Goal: Ask a question

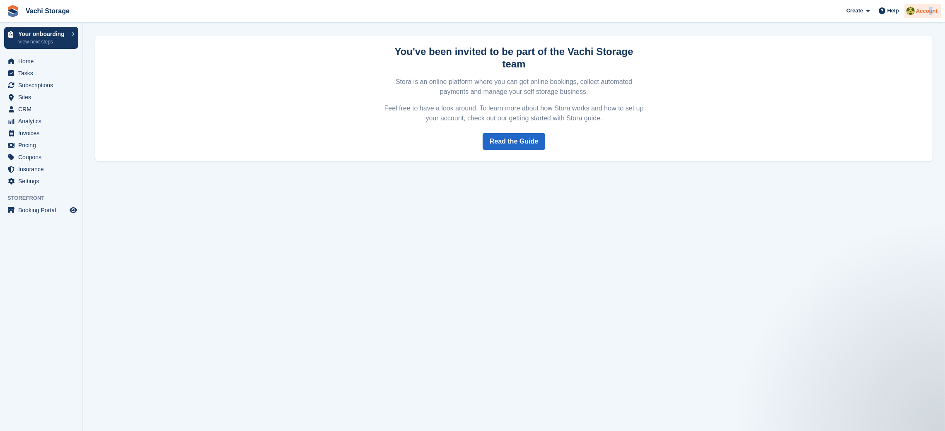
click at [930, 7] on span "Account" at bounding box center [927, 11] width 22 height 8
click at [868, 61] on div "Account & Billing" at bounding box center [875, 61] width 48 height 9
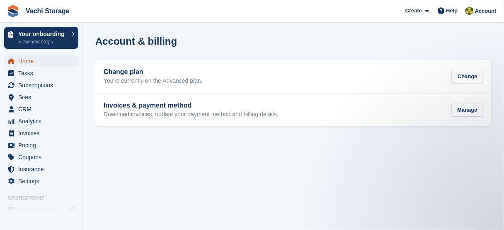
click at [40, 63] on span "Home" at bounding box center [43, 61] width 50 height 12
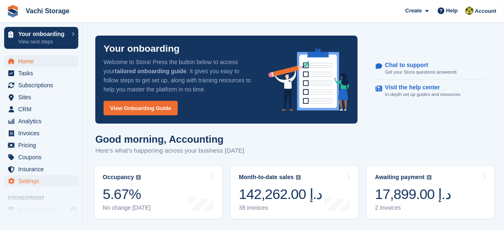
scroll to position [265, 0]
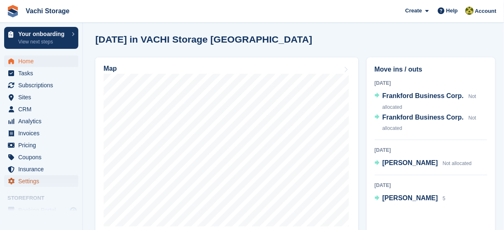
click at [28, 180] on span "Settings" at bounding box center [43, 182] width 50 height 12
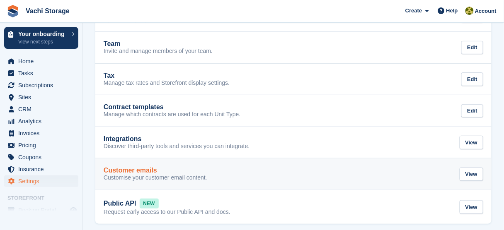
scroll to position [75, 0]
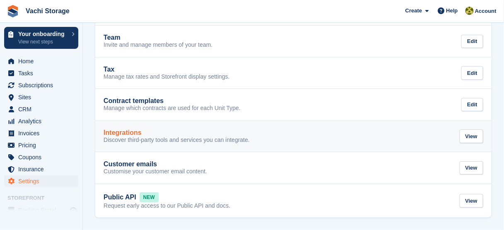
click at [145, 140] on p "Discover third-party tools and services you can integrate." at bounding box center [177, 140] width 146 height 7
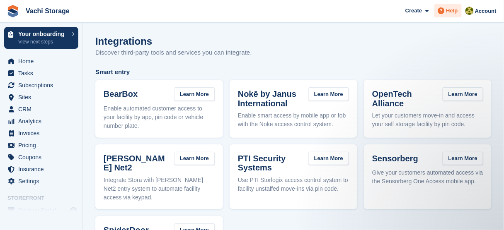
click at [455, 15] on div "Help" at bounding box center [447, 10] width 27 height 13
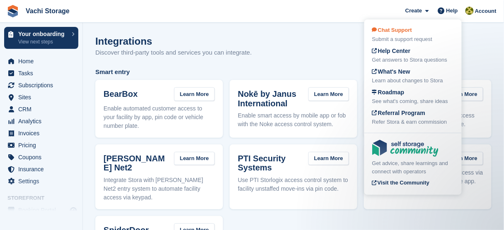
click at [408, 34] on div "Chat Support Submit a support request" at bounding box center [413, 34] width 82 height 17
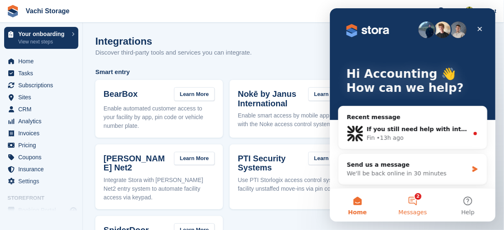
click at [420, 203] on button "2 Messages" at bounding box center [411, 204] width 55 height 33
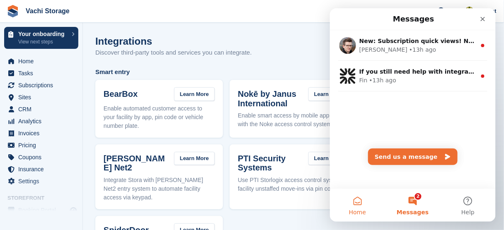
click at [357, 197] on button "Home" at bounding box center [356, 204] width 55 height 33
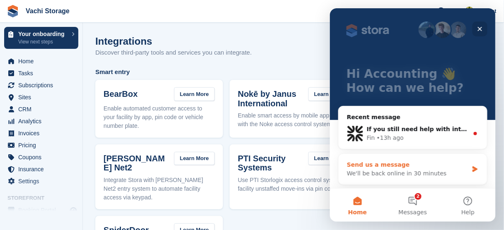
scroll to position [92, 0]
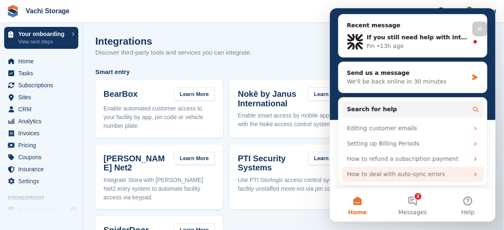
click at [426, 172] on div "How to deal with auto-sync errors" at bounding box center [407, 174] width 122 height 9
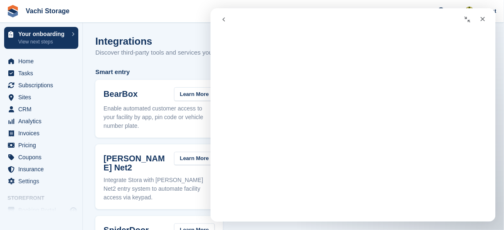
scroll to position [0, 0]
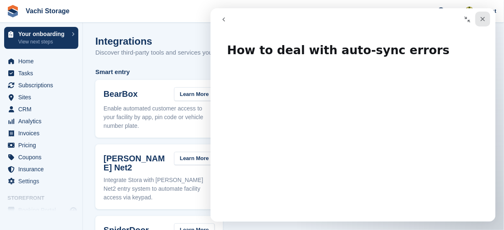
click at [480, 19] on icon "Close" at bounding box center [482, 18] width 7 height 7
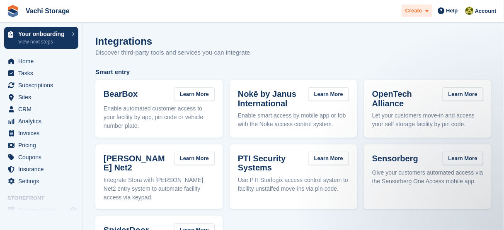
click at [428, 13] on icon at bounding box center [426, 10] width 3 height 5
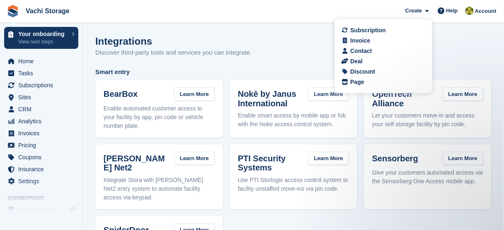
click at [478, 49] on div "Integrations Discover third-party tools and services you can integrate." at bounding box center [293, 52] width 396 height 32
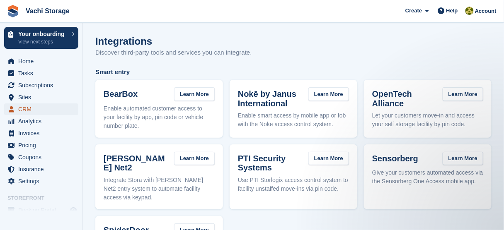
click at [40, 106] on span "CRM" at bounding box center [43, 110] width 50 height 12
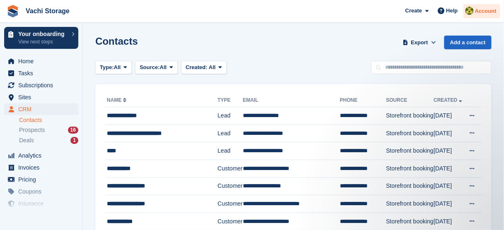
click at [486, 17] on div "Account" at bounding box center [481, 11] width 37 height 14
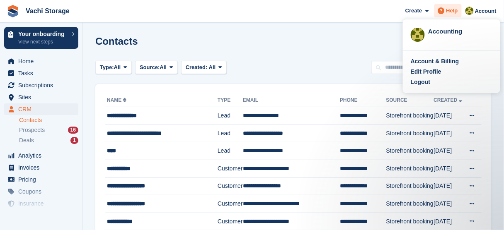
click at [448, 9] on span "Help" at bounding box center [452, 11] width 12 height 8
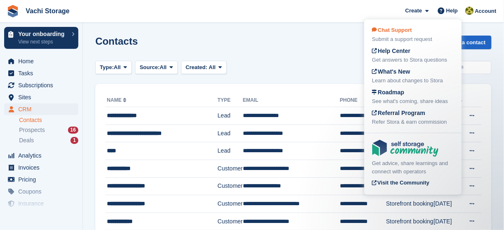
click at [409, 31] on span "Chat Support" at bounding box center [392, 30] width 40 height 6
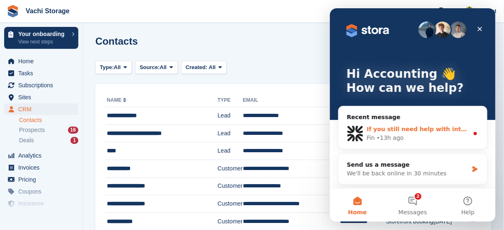
click at [400, 137] on div "Fin • 13h ago" at bounding box center [417, 137] width 102 height 9
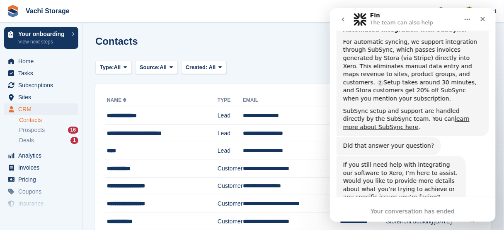
scroll to position [322, 0]
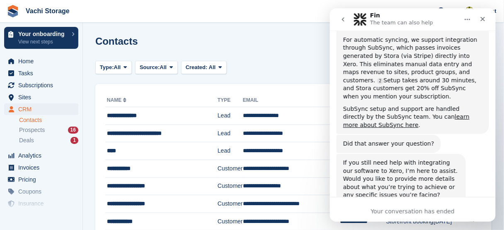
click at [372, 163] on div "If you still need help with integrating our software to Xero, I’m here to assis…" at bounding box center [400, 179] width 116 height 41
click at [416, 211] on div "Your conversation has ended" at bounding box center [412, 211] width 166 height 9
click at [348, 206] on div "Fin • 13h ago" at bounding box center [359, 208] width 34 height 5
click at [355, 159] on div "If you still need help with integrating our software to Xero, I’m here to assis…" at bounding box center [400, 179] width 116 height 41
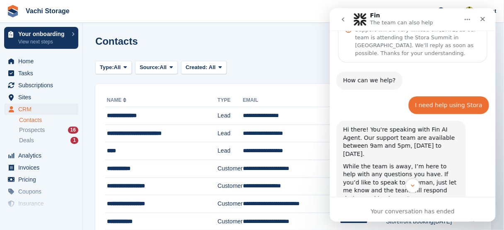
scroll to position [0, 0]
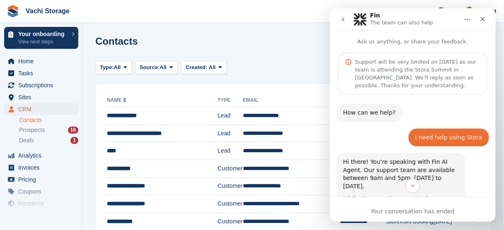
click at [395, 68] on div "Support will be very limited on 30 September as our team is attending the Stora…" at bounding box center [416, 73] width 125 height 31
click at [471, 19] on button "Home" at bounding box center [467, 19] width 16 height 16
click at [344, 21] on icon "go back" at bounding box center [342, 19] width 7 height 7
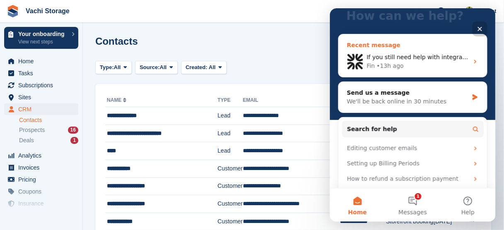
scroll to position [92, 0]
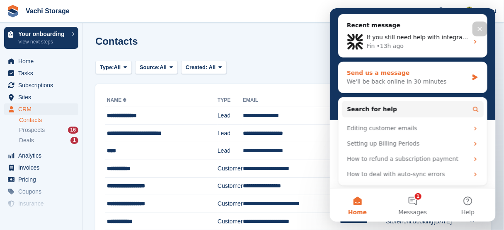
click at [409, 75] on div "Send us a message" at bounding box center [406, 72] width 121 height 9
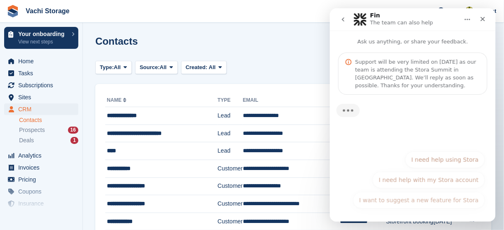
scroll to position [0, 0]
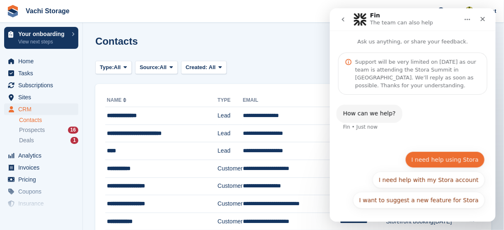
click at [430, 163] on button "I need help using Stora" at bounding box center [445, 159] width 80 height 17
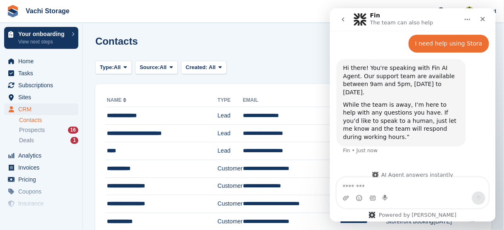
scroll to position [95, 0]
click at [371, 181] on textarea "Message…" at bounding box center [412, 184] width 152 height 14
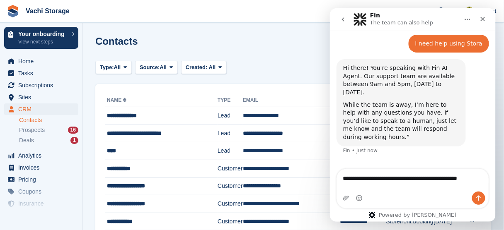
type textarea "**********"
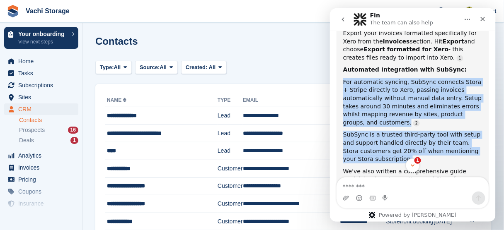
scroll to position [294, 0]
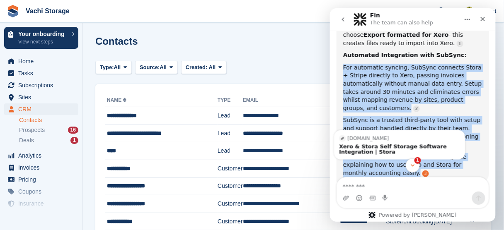
drag, startPoint x: 342, startPoint y: 82, endPoint x: 357, endPoint y: 152, distance: 70.7
click at [357, 152] on div "We offer two ways to integrate Stora with Xero: Manual Export Method: Export yo…" at bounding box center [411, 83] width 139 height 187
copy div "For automatic syncing, SubSync connects Stora + Stripe directly to Xero, passin…"
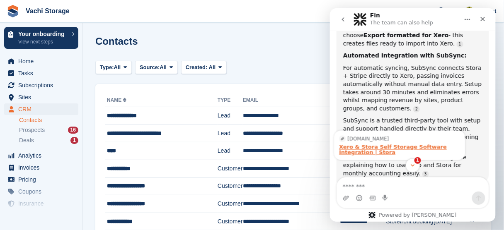
click at [372, 144] on div "Xero & Stora Self Storage Software Integration | Stora" at bounding box center [398, 149] width 121 height 11
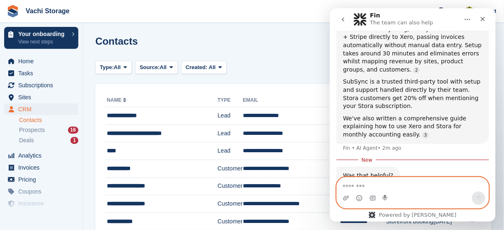
click at [353, 186] on textarea "Message…" at bounding box center [412, 184] width 152 height 14
type textarea "**********"
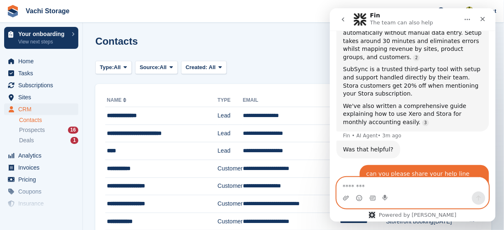
scroll to position [325, 0]
